Goal: Information Seeking & Learning: Learn about a topic

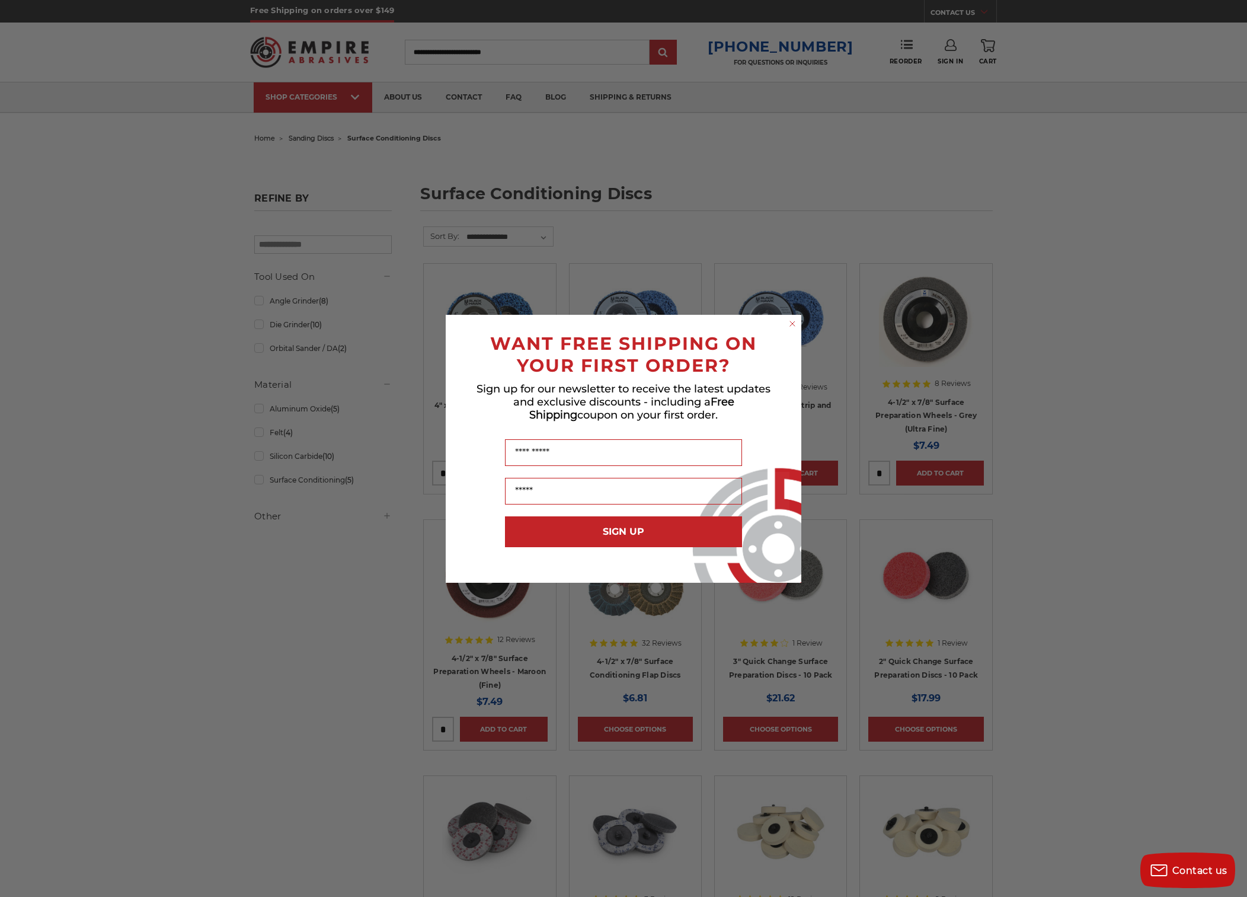
click at [791, 324] on circle "Close dialog" at bounding box center [792, 323] width 11 height 11
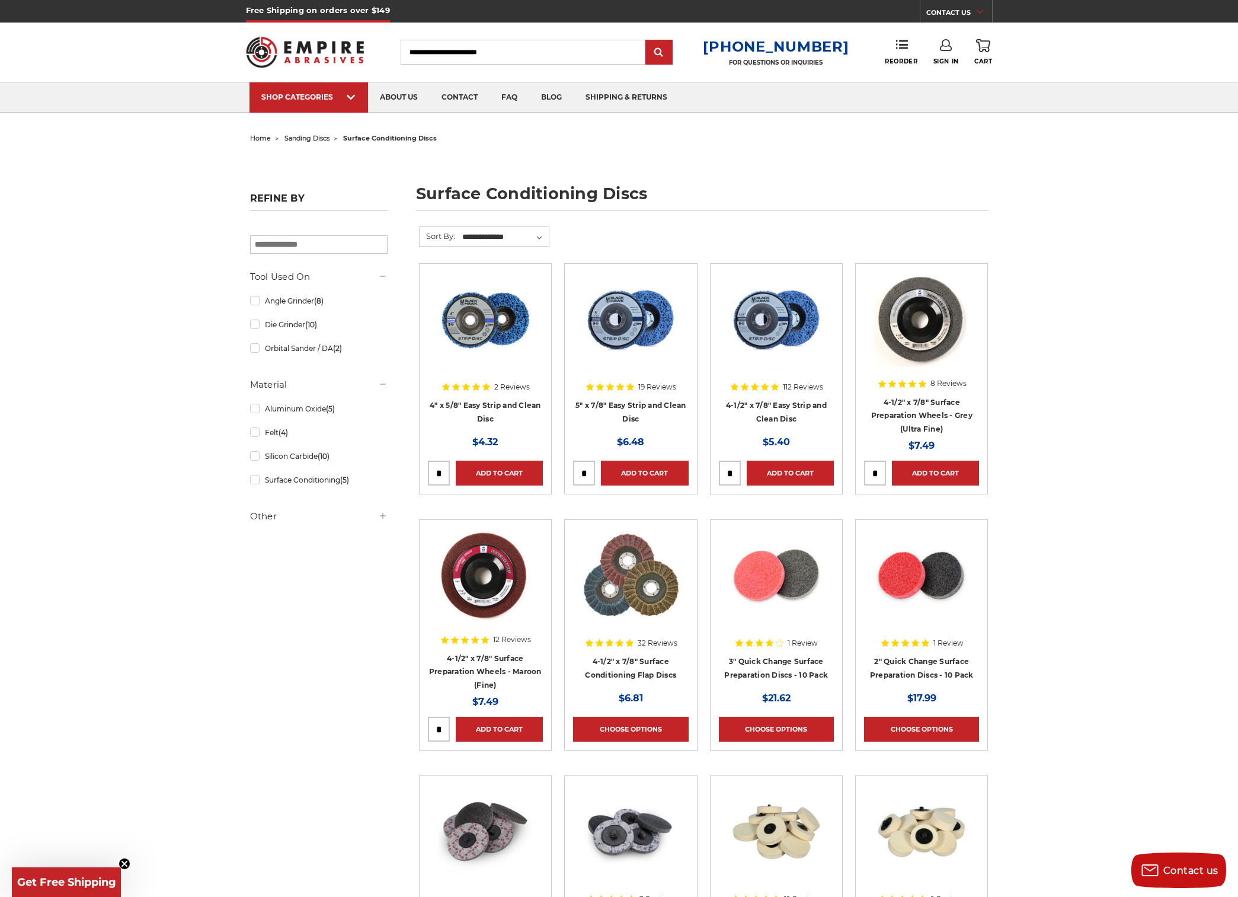
drag, startPoint x: 1182, startPoint y: 378, endPoint x: 1164, endPoint y: 344, distance: 39.0
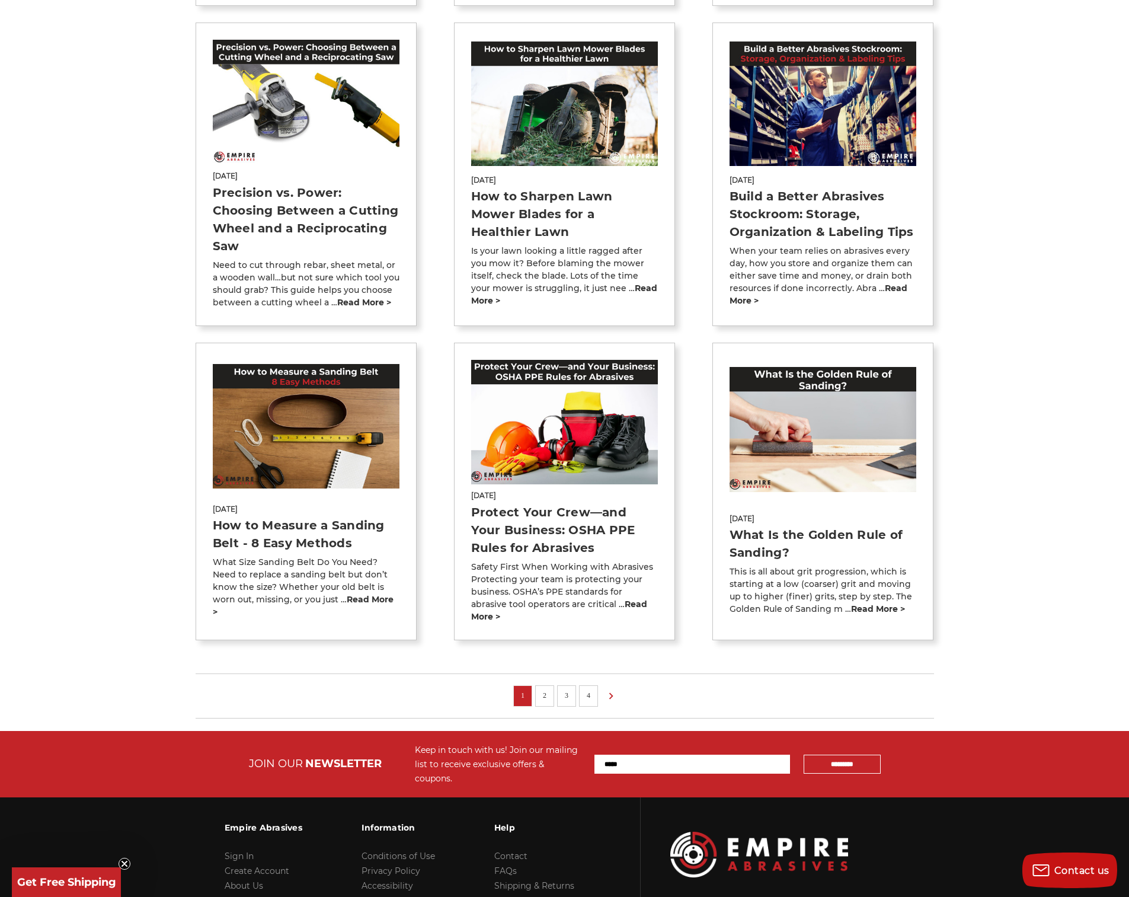
scroll to position [31, 0]
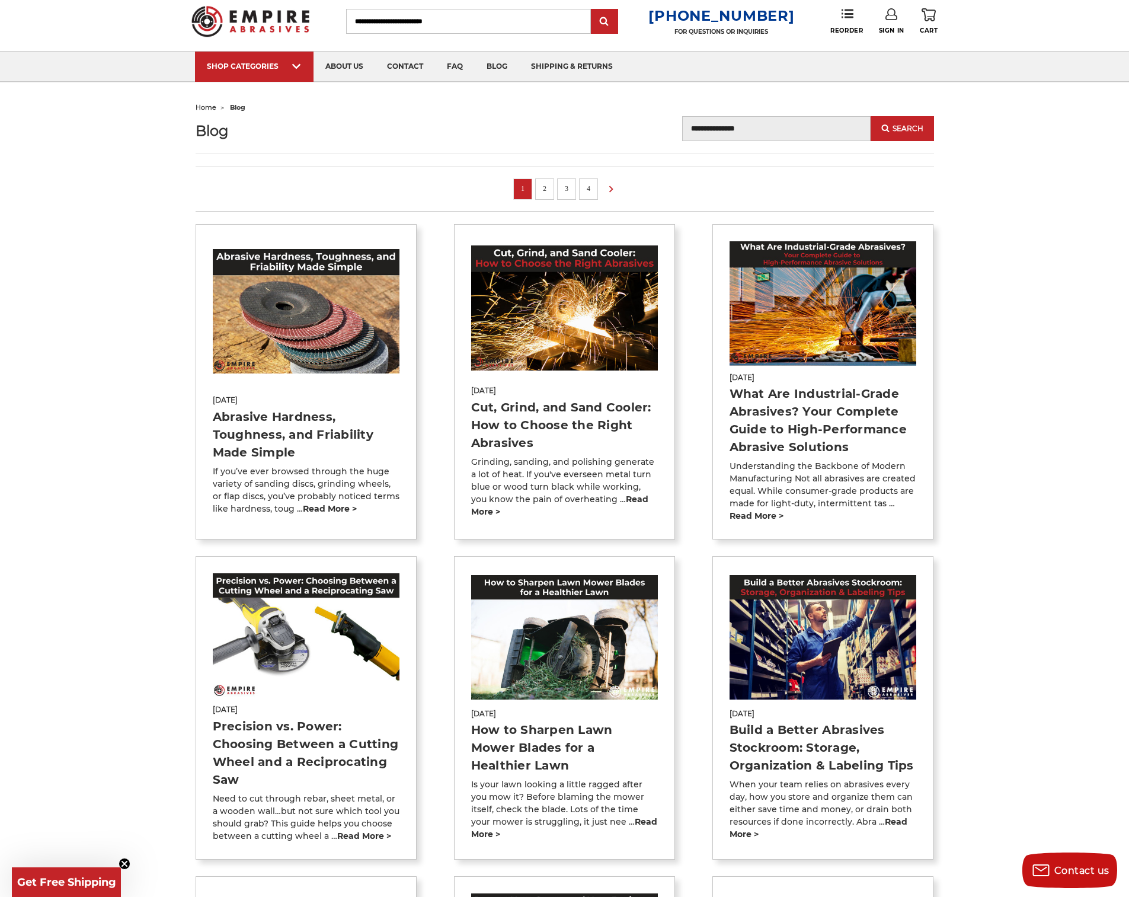
click at [762, 136] on input "Blog Search" at bounding box center [776, 128] width 189 height 25
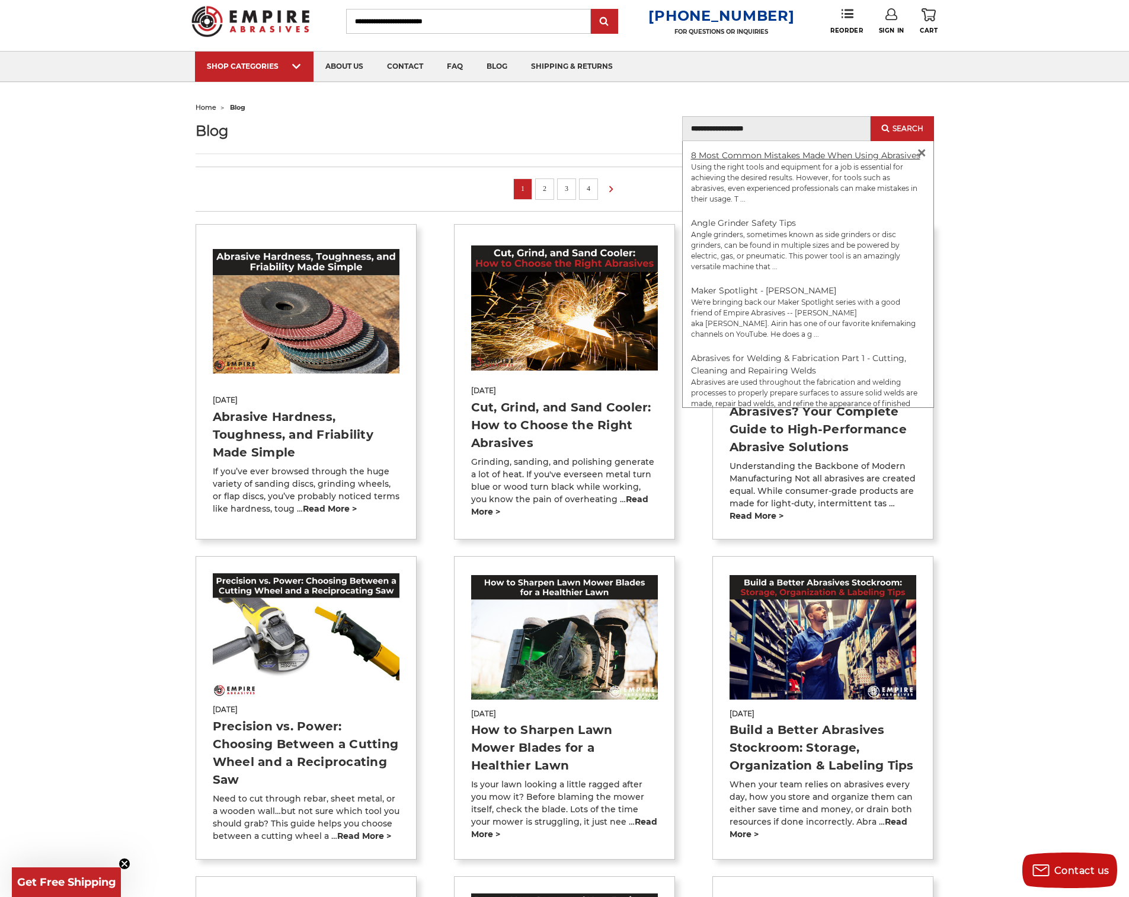
type input "**********"
click at [753, 152] on link "8 Most Common Mistakes Made When Using Abrasives" at bounding box center [805, 155] width 229 height 11
